Goal: Book appointment/travel/reservation

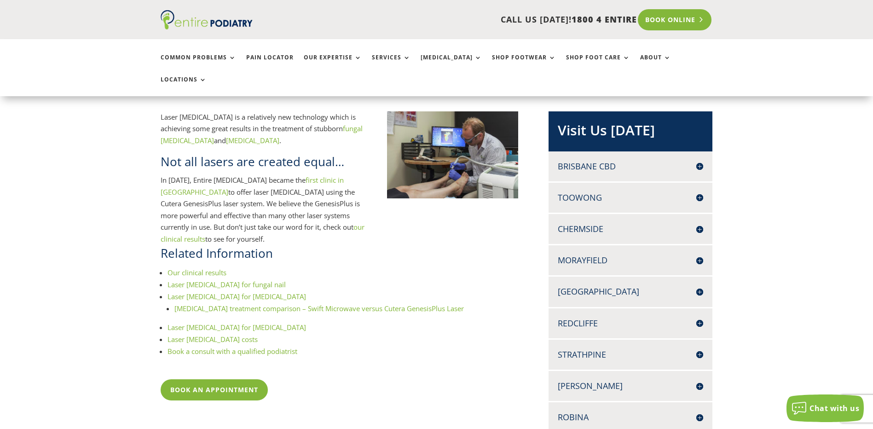
click at [678, 17] on link "Book Online" at bounding box center [674, 19] width 74 height 21
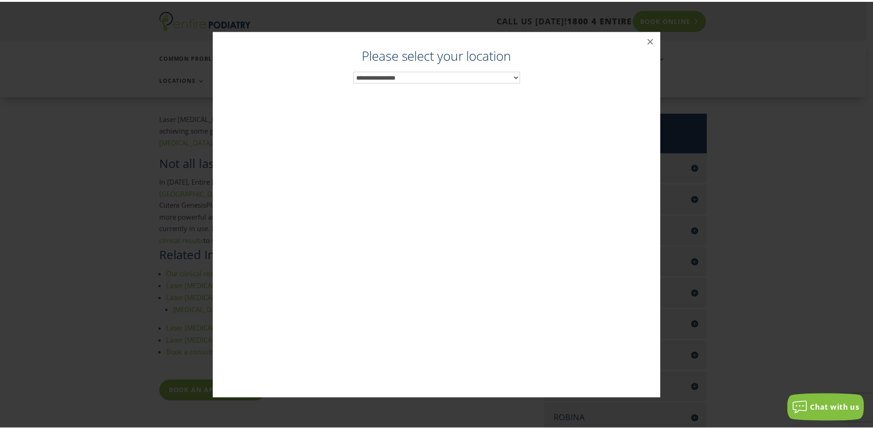
scroll to position [179, 0]
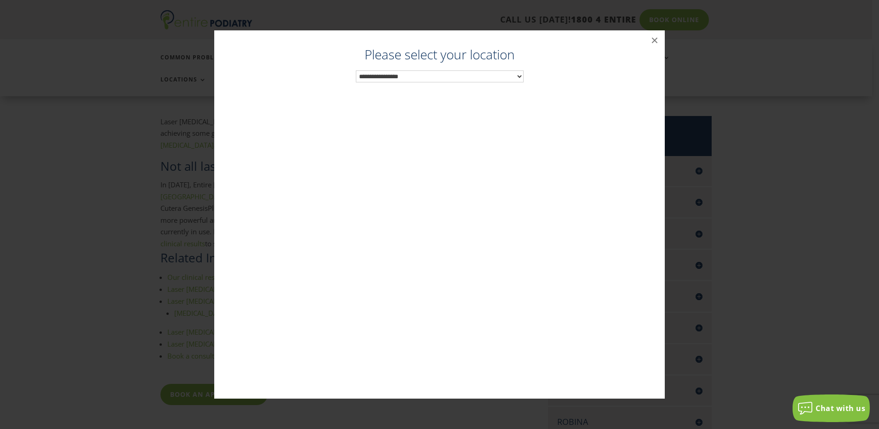
click at [494, 75] on select "**********" at bounding box center [440, 76] width 168 height 12
click at [650, 41] on button "×" at bounding box center [655, 40] width 20 height 20
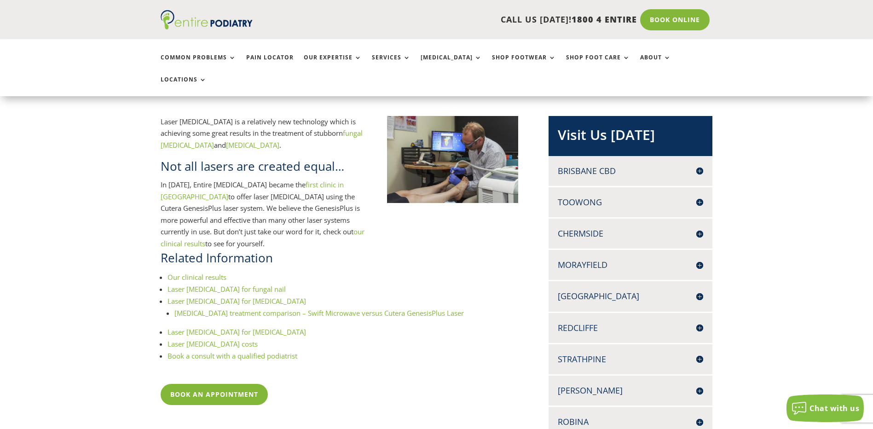
scroll to position [143, 0]
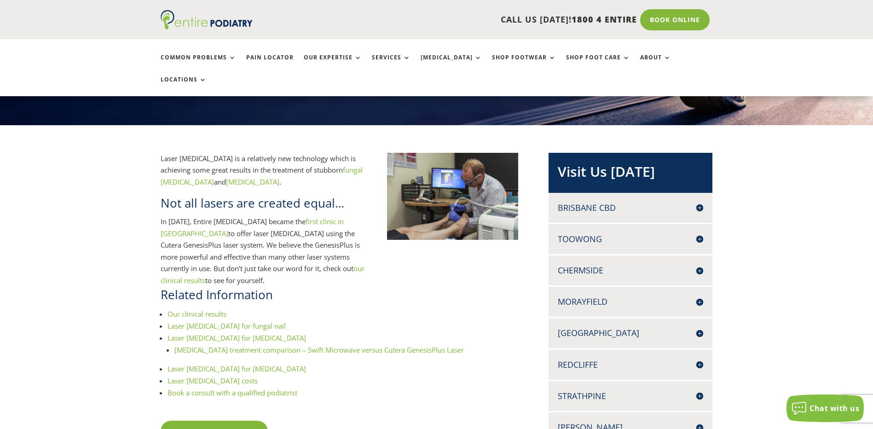
click at [220, 321] on link "Laser [MEDICAL_DATA] for fungal nail" at bounding box center [226, 325] width 118 height 9
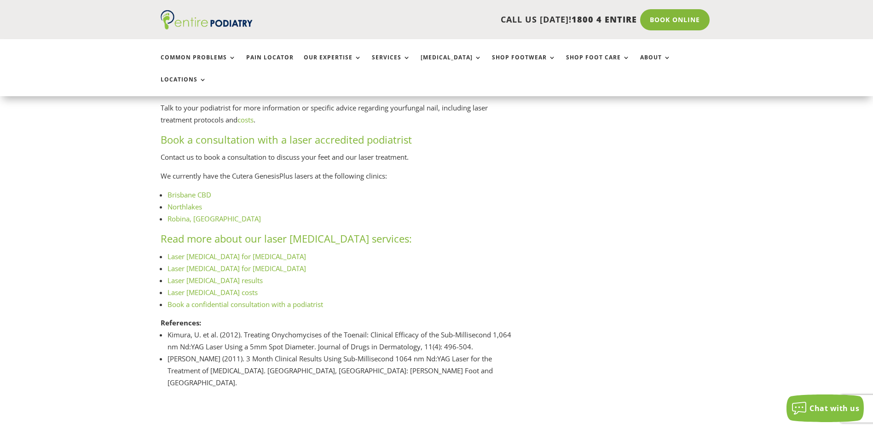
scroll to position [1187, 0]
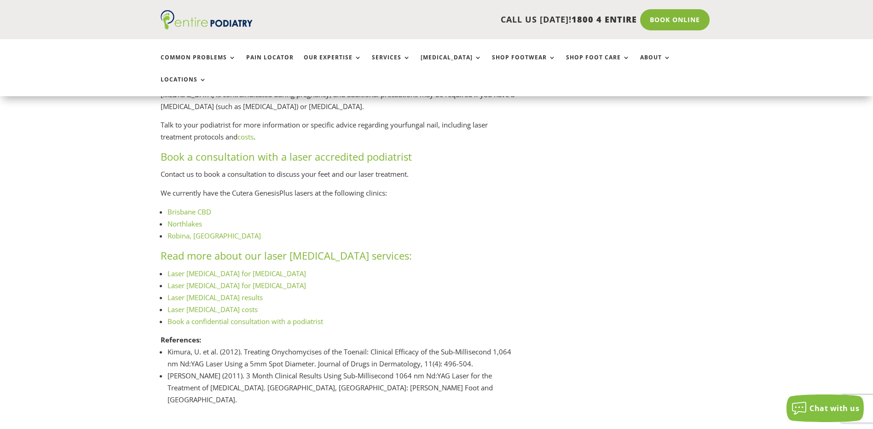
click at [204, 237] on link "Robina, Gold Coast" at bounding box center [213, 235] width 93 height 9
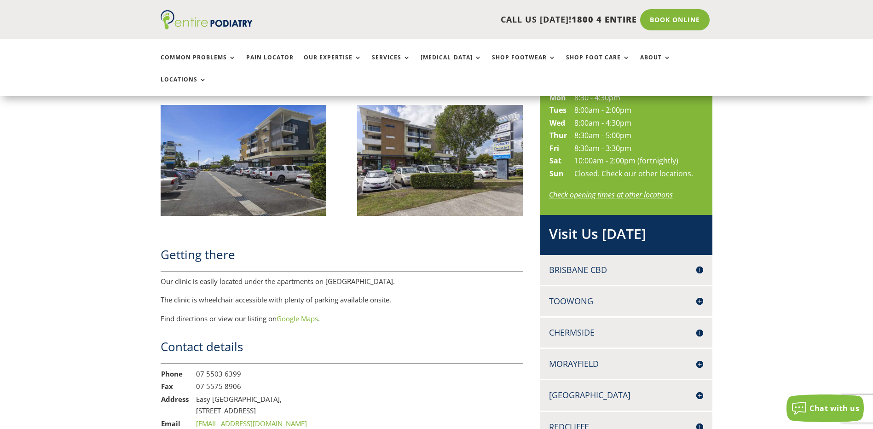
scroll to position [626, 0]
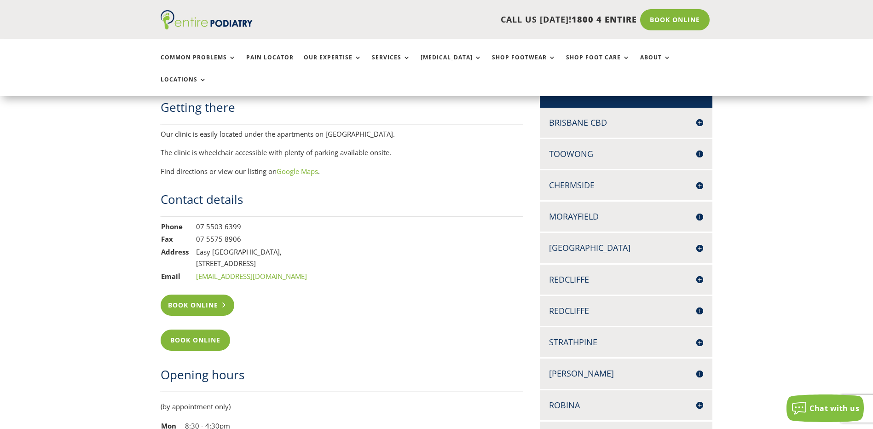
click at [202, 294] on link "Book Online" at bounding box center [198, 304] width 74 height 21
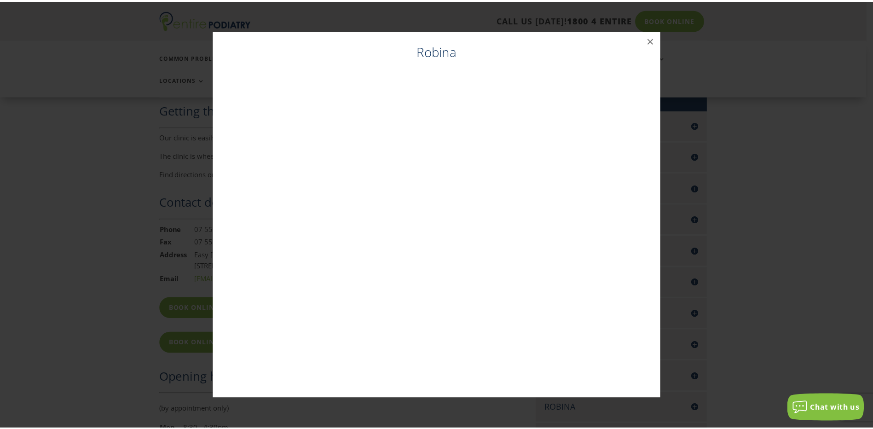
scroll to position [621, 0]
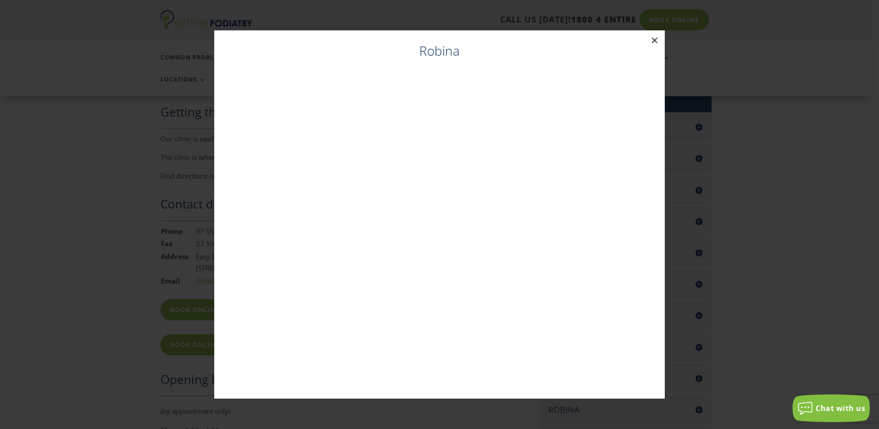
click at [653, 41] on button "×" at bounding box center [655, 40] width 20 height 20
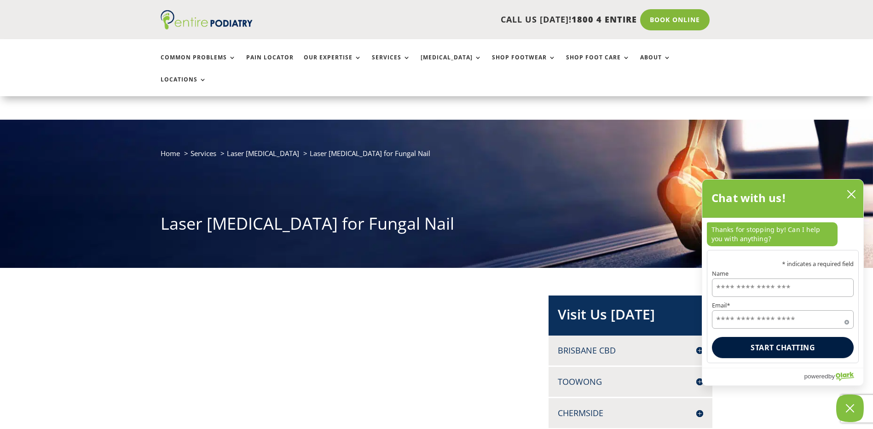
click at [851, 196] on icon "close chatbox" at bounding box center [850, 193] width 9 height 9
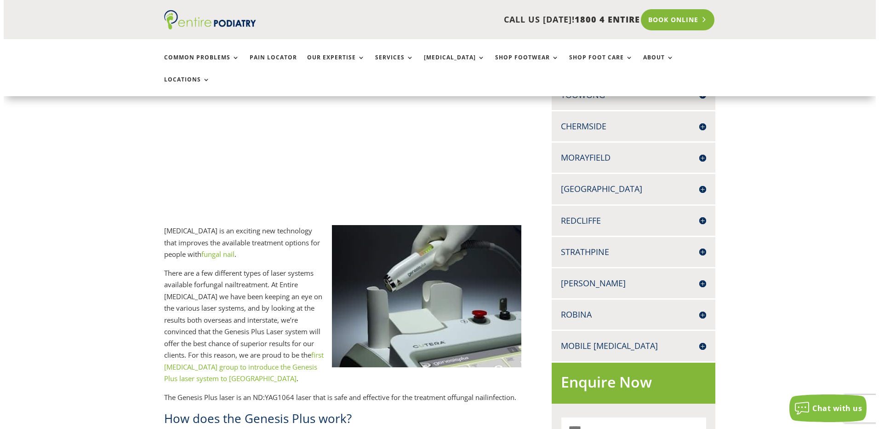
scroll to position [285, 0]
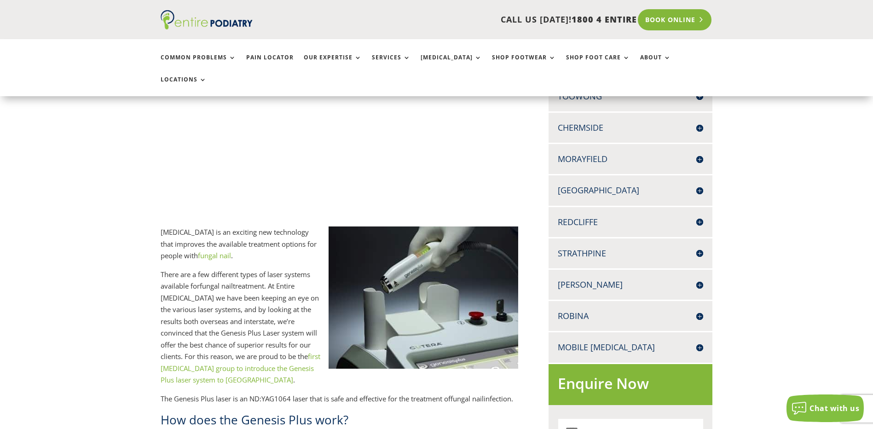
click at [675, 17] on link "Book Online" at bounding box center [674, 19] width 74 height 21
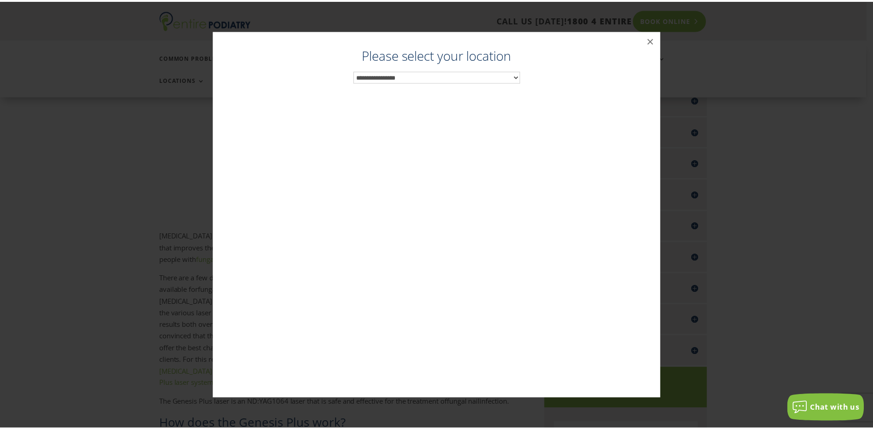
scroll to position [281, 0]
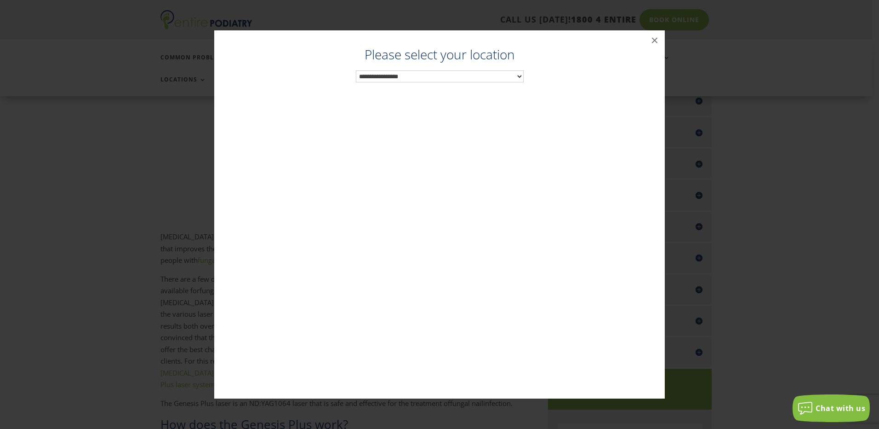
click at [517, 76] on select "**********" at bounding box center [440, 76] width 168 height 12
drag, startPoint x: 655, startPoint y: 36, endPoint x: 639, endPoint y: 6, distance: 33.6
click at [655, 36] on button "×" at bounding box center [655, 40] width 20 height 20
